Goal: Information Seeking & Learning: Compare options

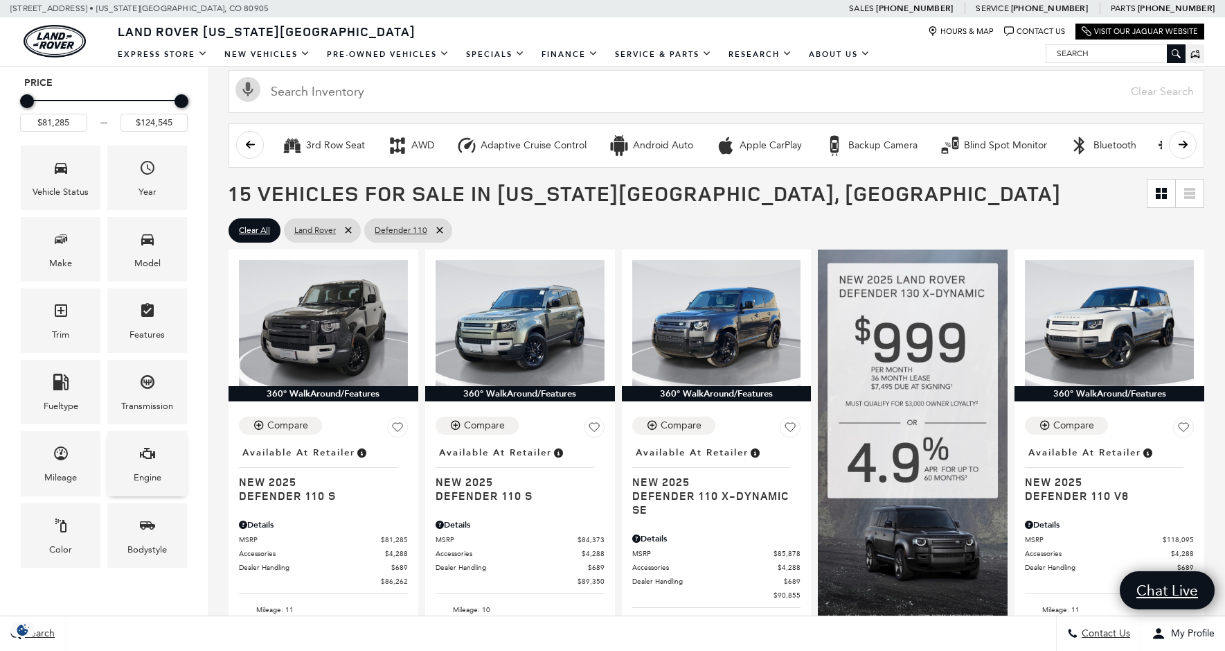
click at [148, 447] on icon "Engine" at bounding box center [147, 453] width 17 height 17
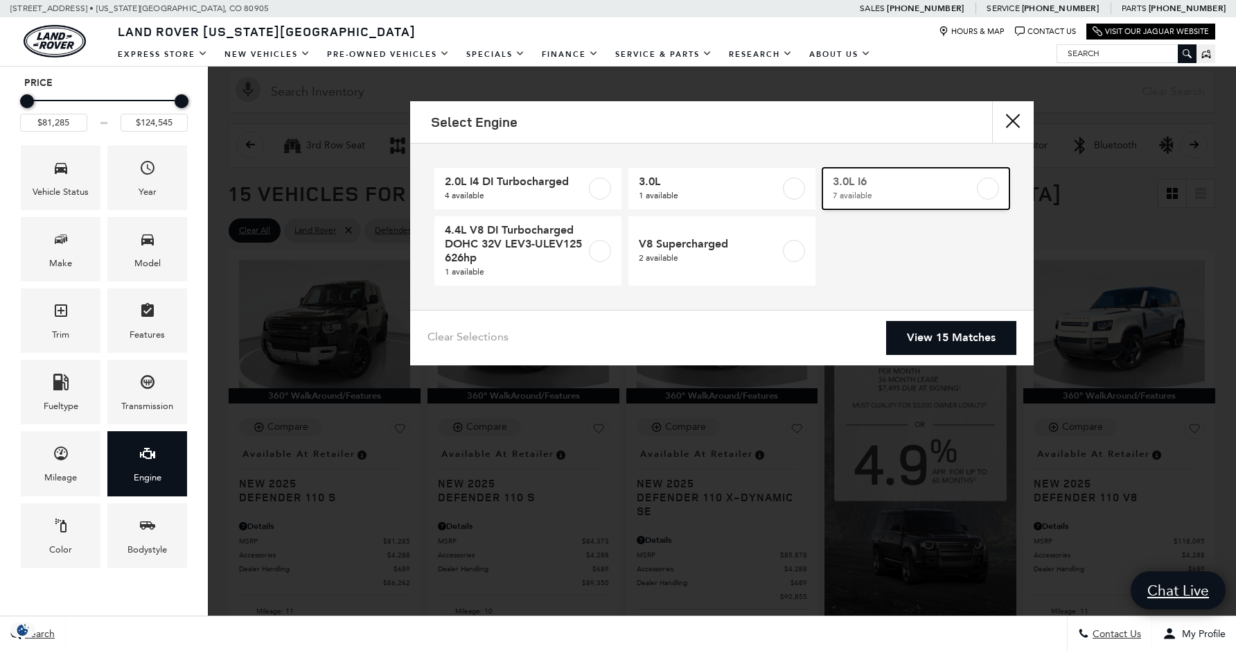
click at [887, 182] on span "3.0L I6" at bounding box center [903, 182] width 141 height 14
type input "$85,878"
checkbox input "true"
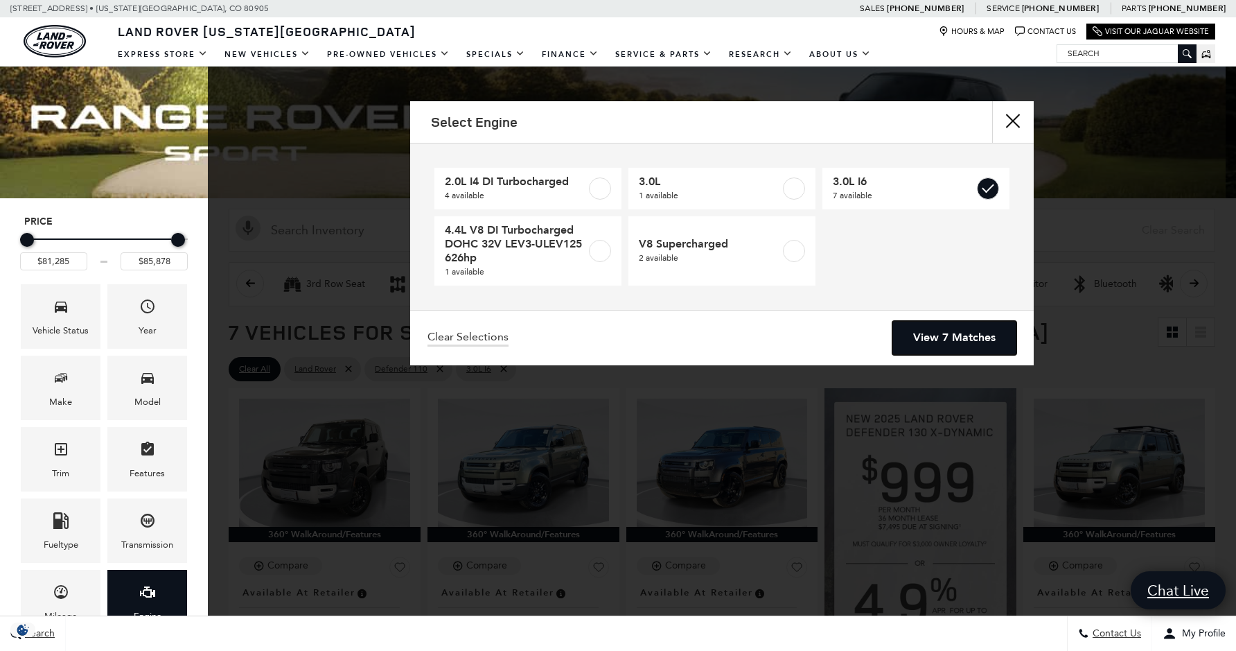
click at [928, 341] on link "View 7 Matches" at bounding box center [954, 338] width 124 height 34
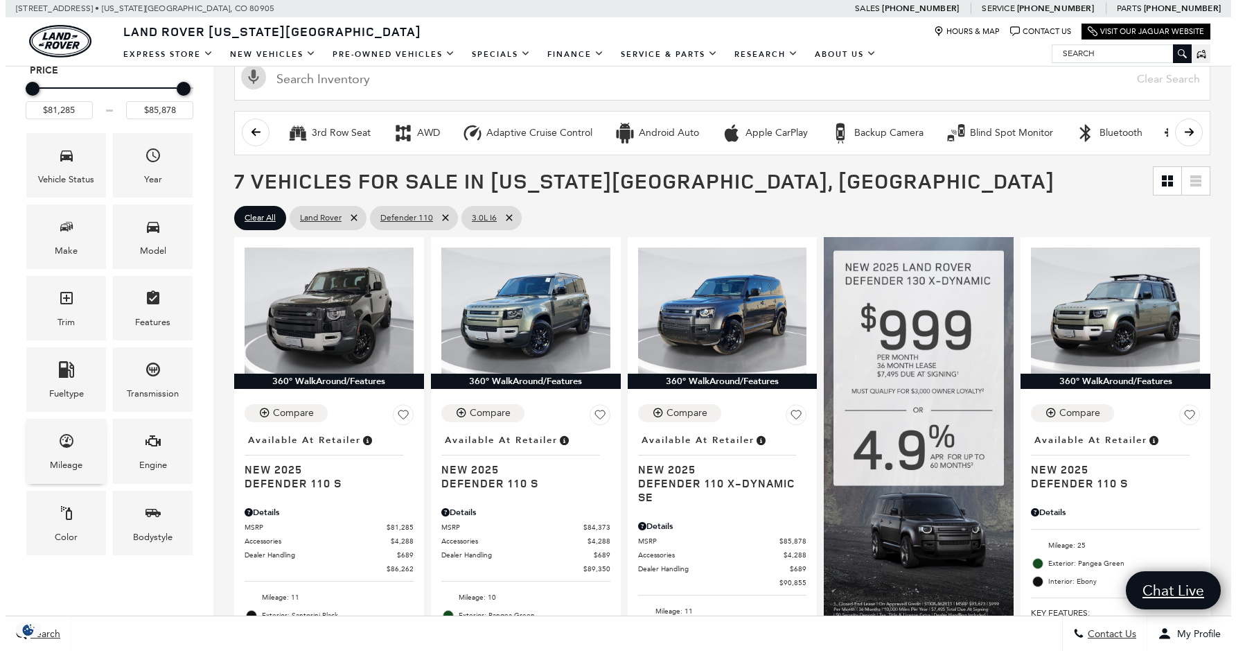
scroll to position [208, 0]
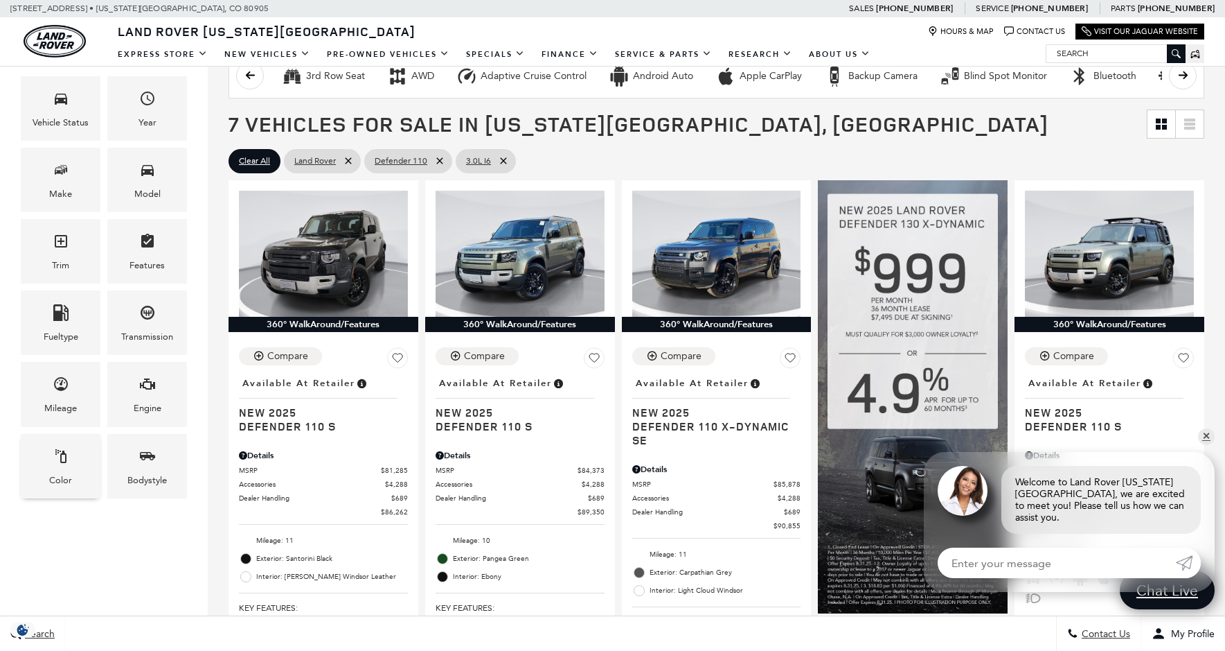
click at [64, 457] on icon "Color" at bounding box center [61, 456] width 17 height 17
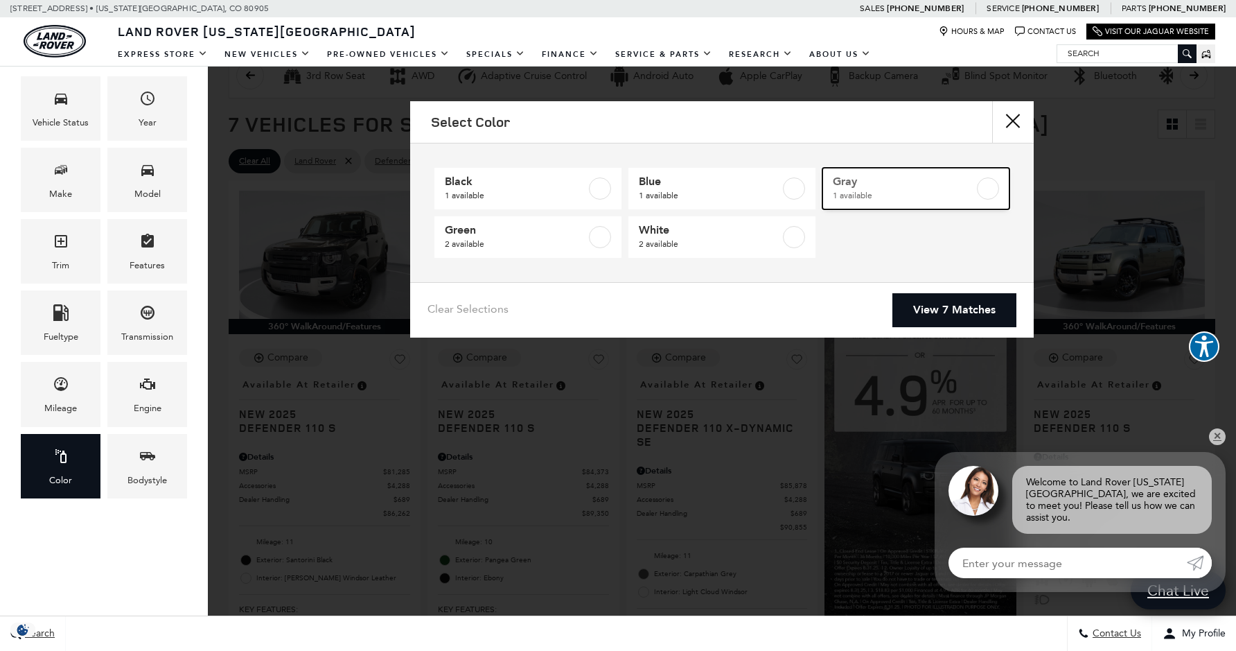
click at [953, 196] on span "1 available" at bounding box center [903, 195] width 141 height 14
type input "$85,878"
checkbox input "true"
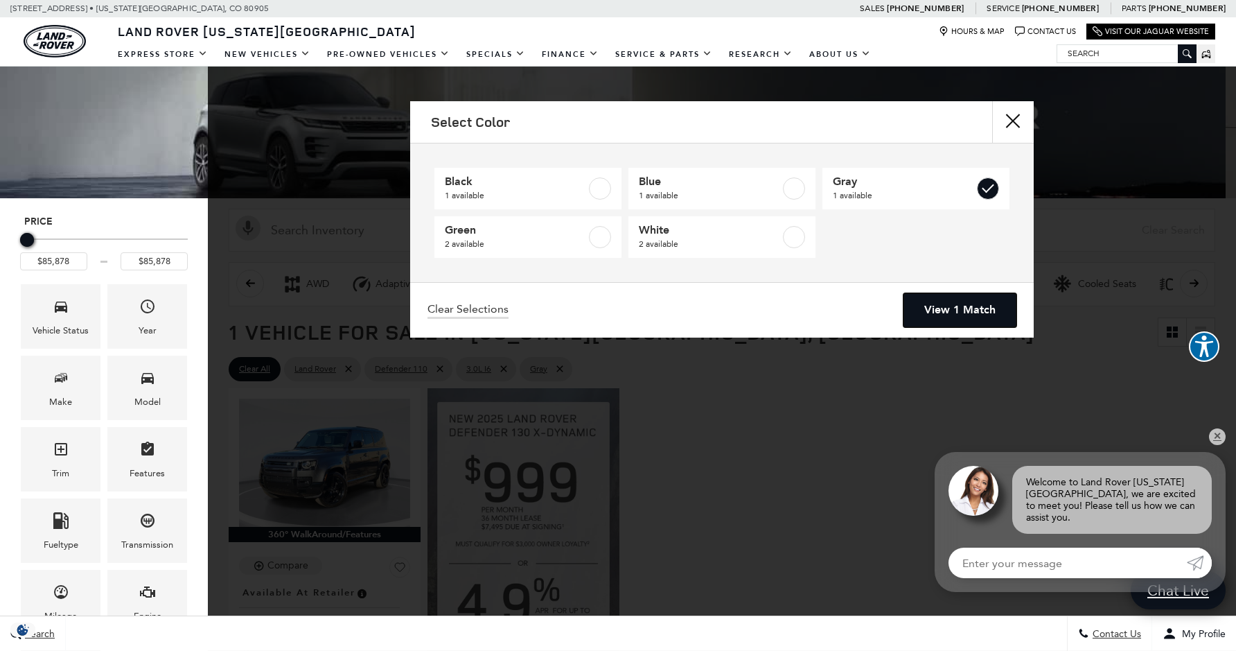
click at [970, 308] on link "View 1 Match" at bounding box center [959, 310] width 113 height 34
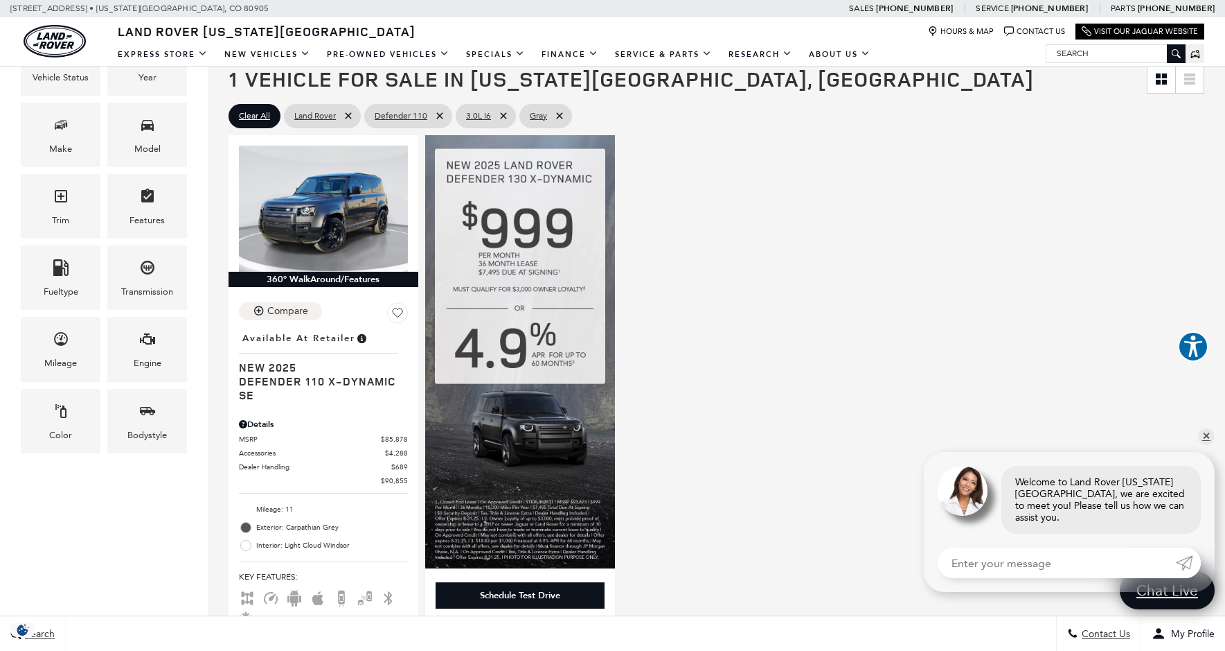
scroll to position [277, 0]
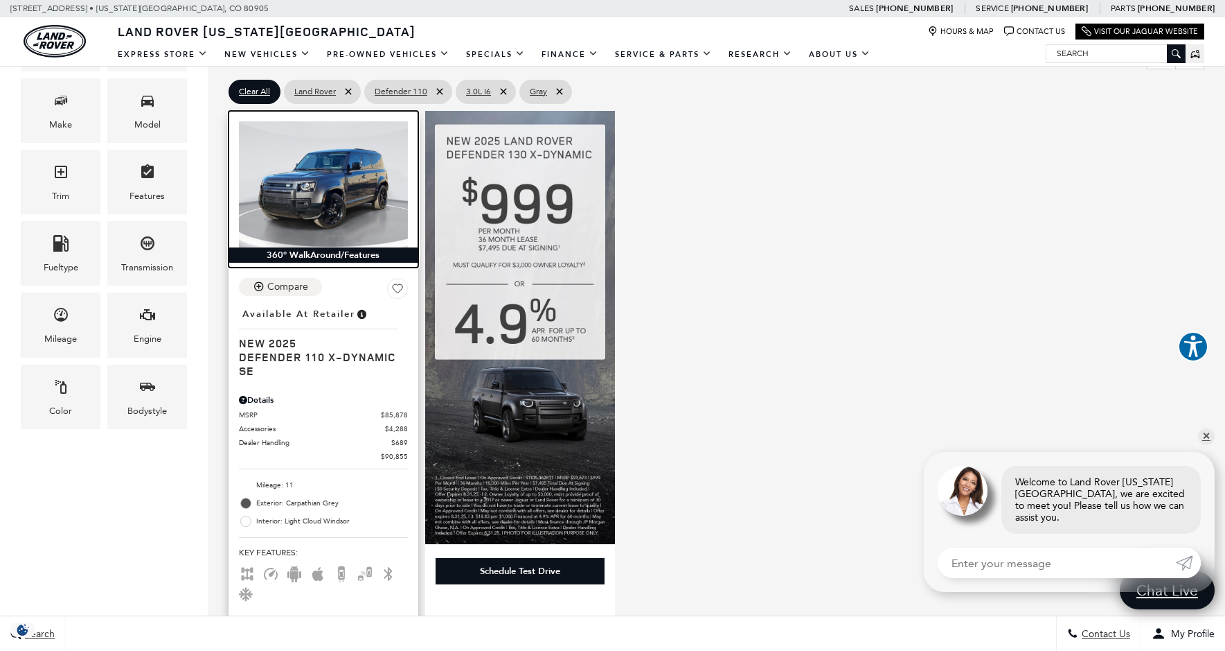
click at [341, 222] on img at bounding box center [323, 184] width 169 height 127
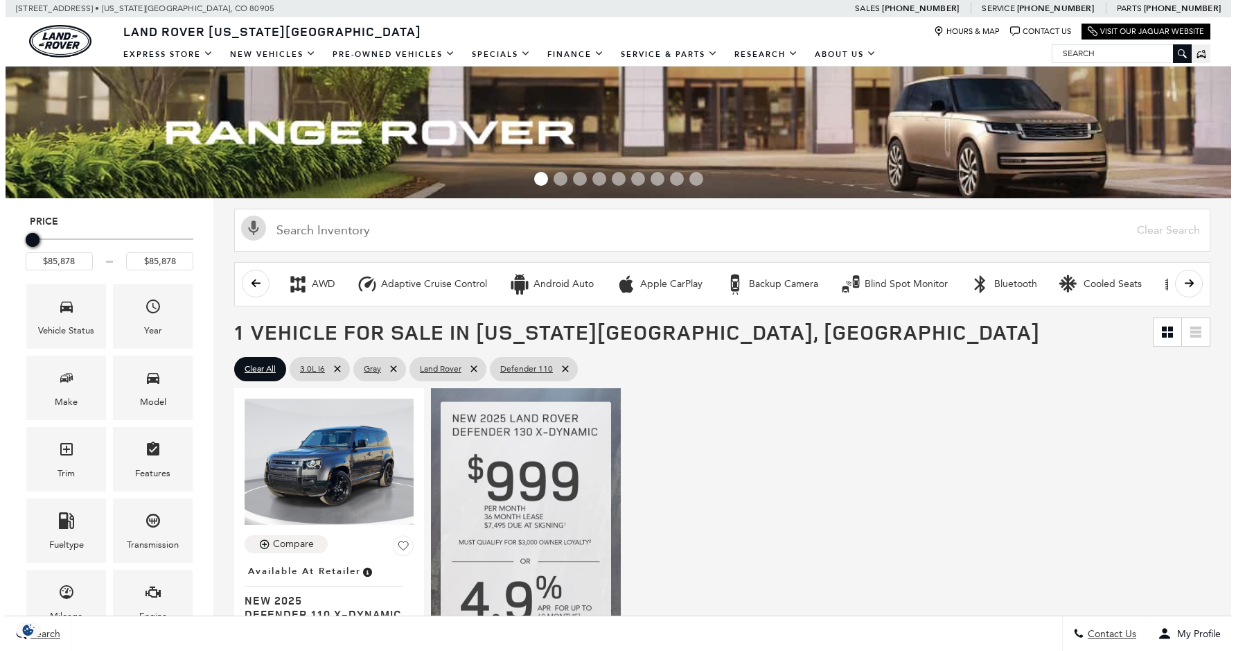
scroll to position [277, 0]
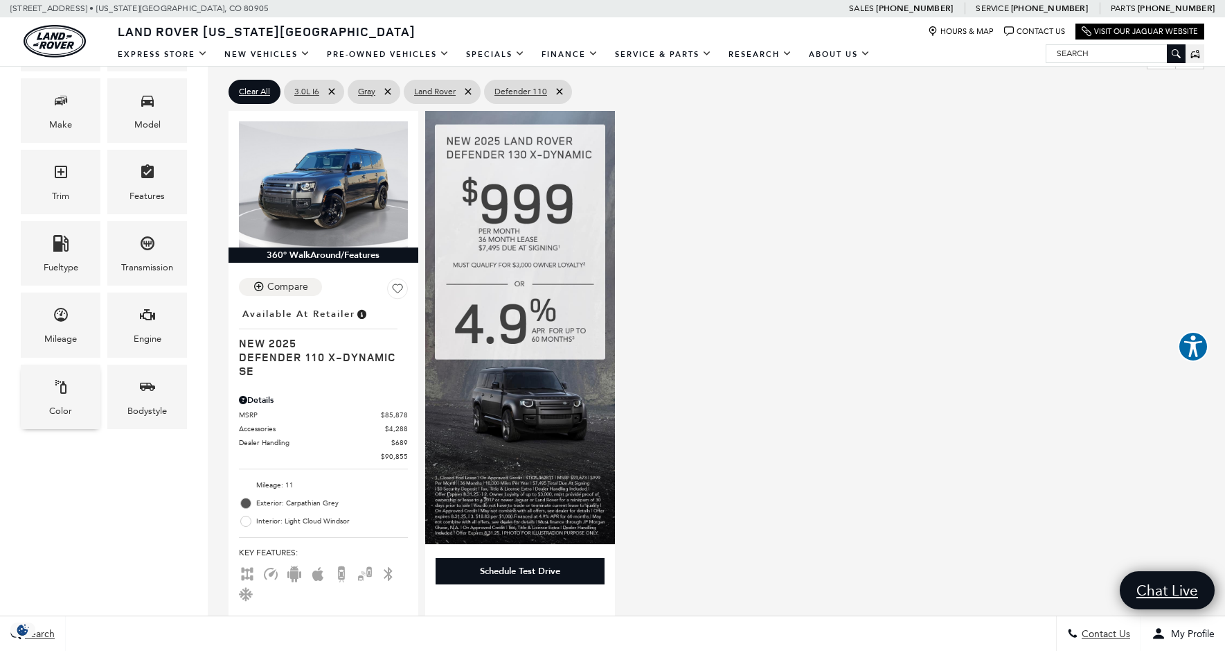
click at [69, 388] on icon "Color" at bounding box center [61, 386] width 17 height 17
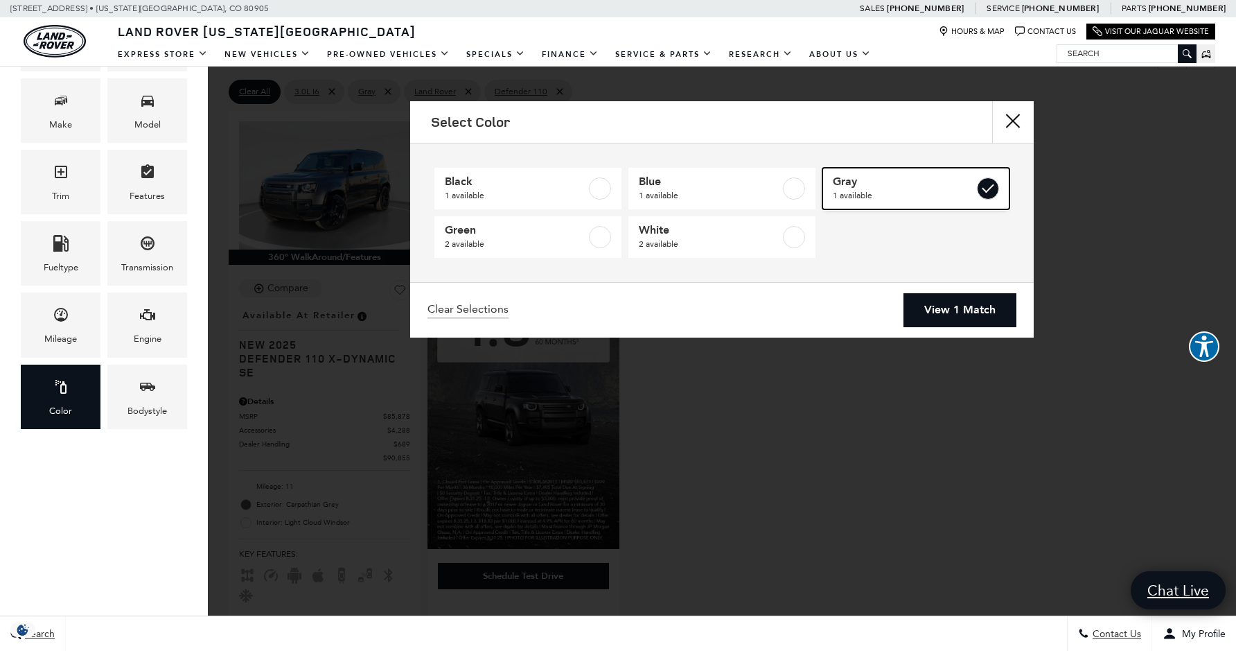
click at [983, 185] on label at bounding box center [988, 188] width 22 height 22
type input "$81,285"
checkbox input "false"
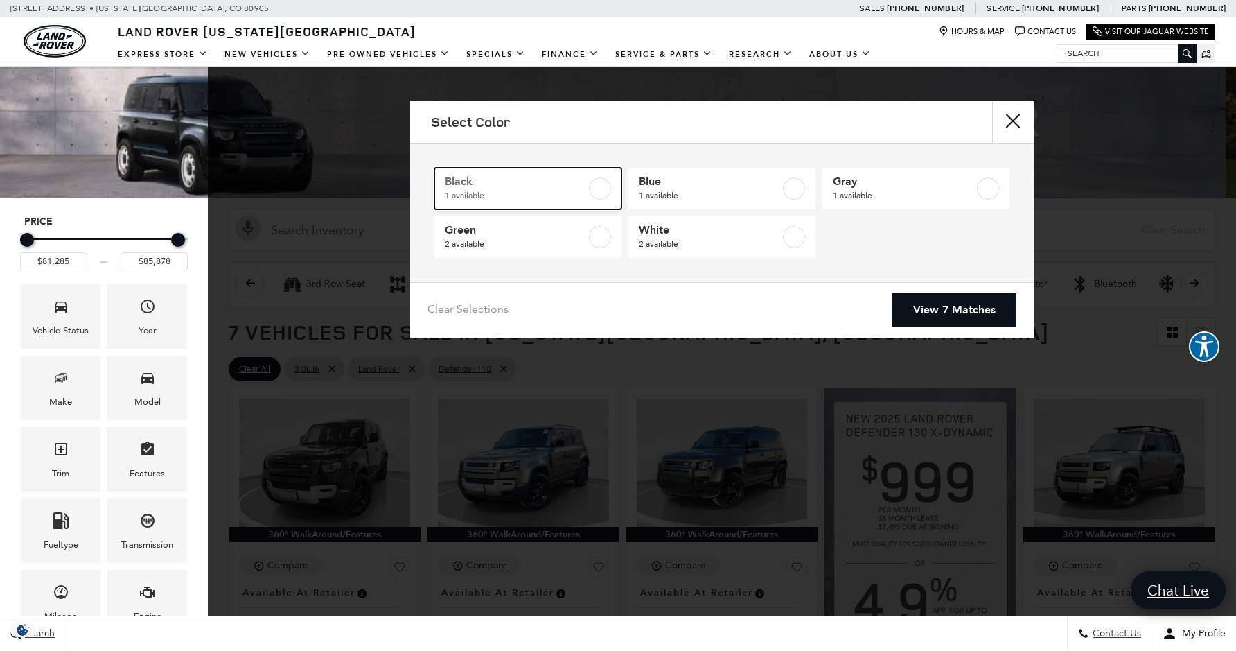
click at [526, 183] on span "Black" at bounding box center [515, 182] width 141 height 14
type input "$81,285"
checkbox input "true"
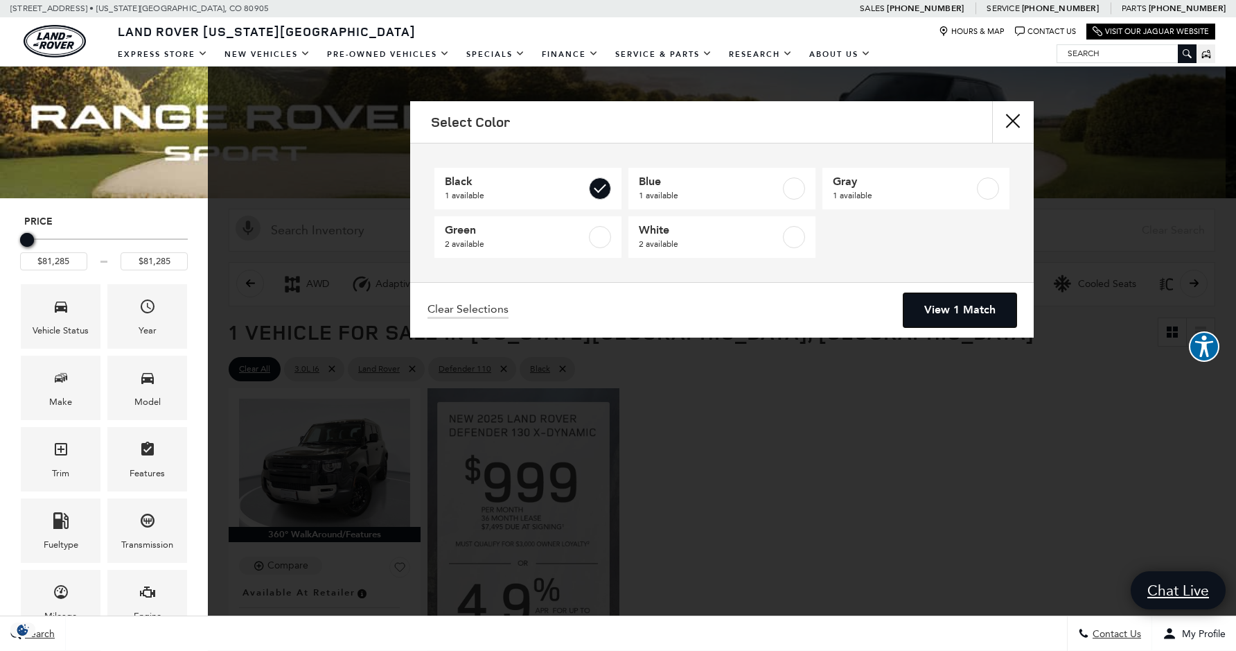
click at [955, 312] on link "View 1 Match" at bounding box center [959, 310] width 113 height 34
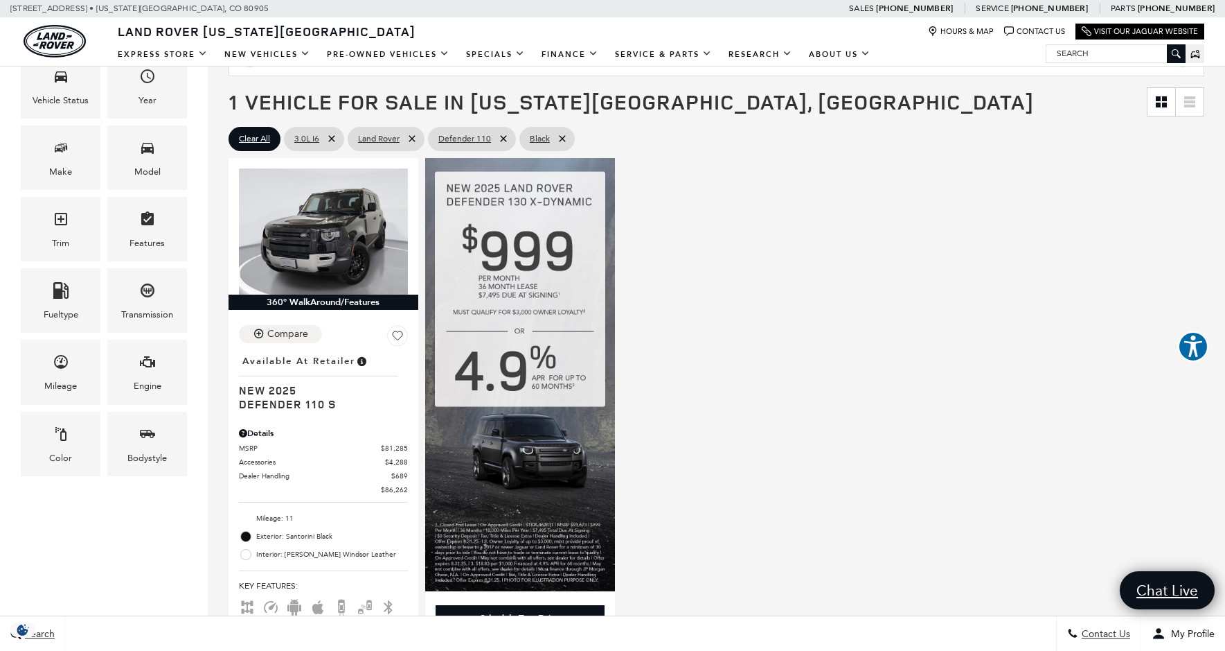
scroll to position [277, 0]
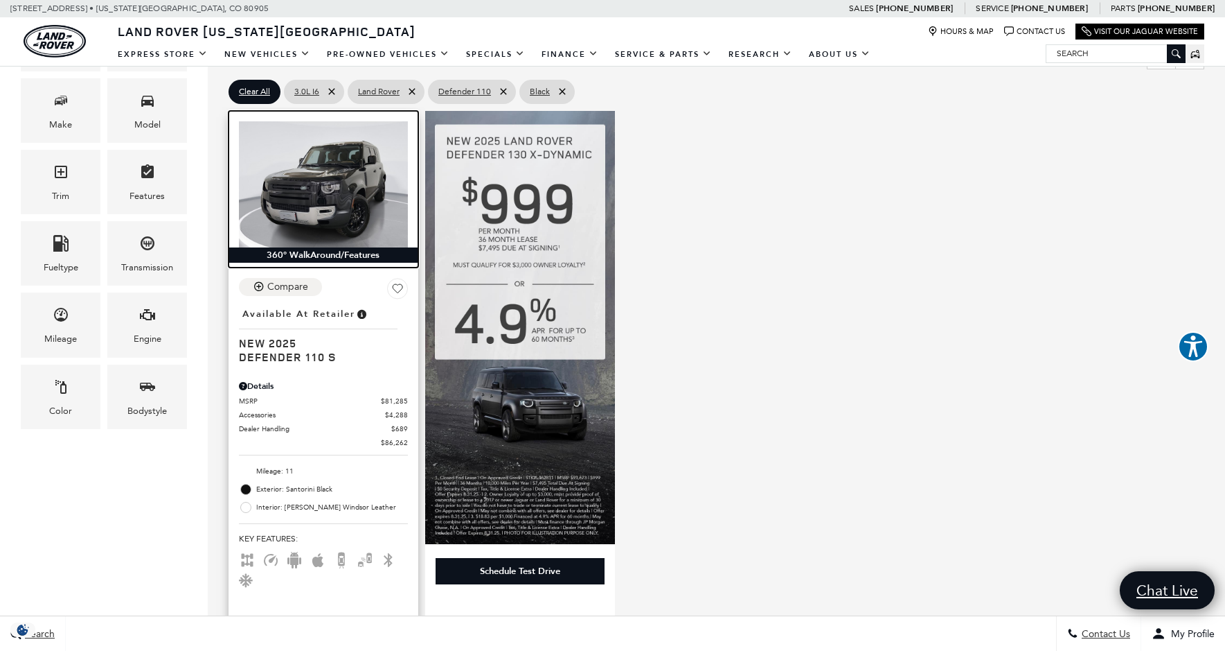
click at [353, 195] on img at bounding box center [323, 184] width 169 height 127
